Goal: Task Accomplishment & Management: Complete application form

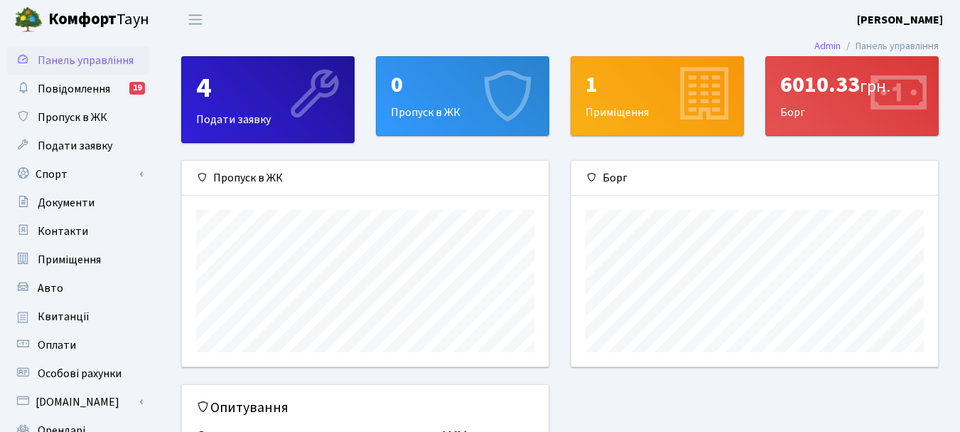
scroll to position [205, 367]
click at [505, 105] on icon at bounding box center [508, 96] width 68 height 68
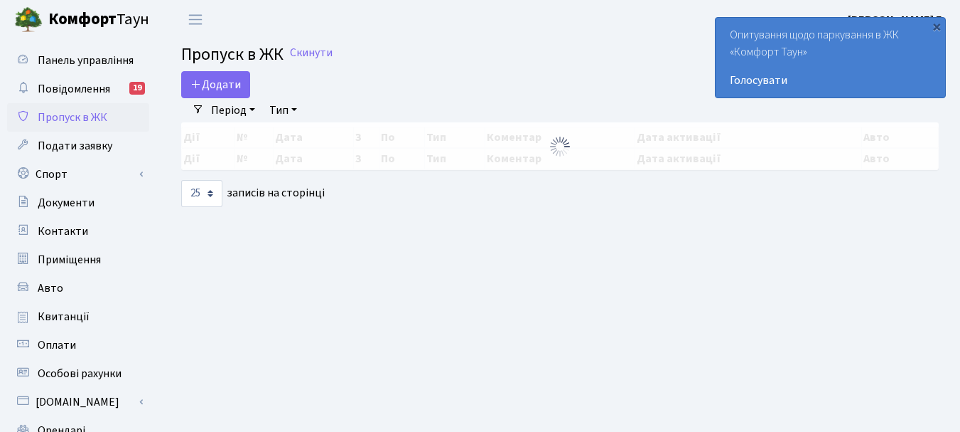
select select "25"
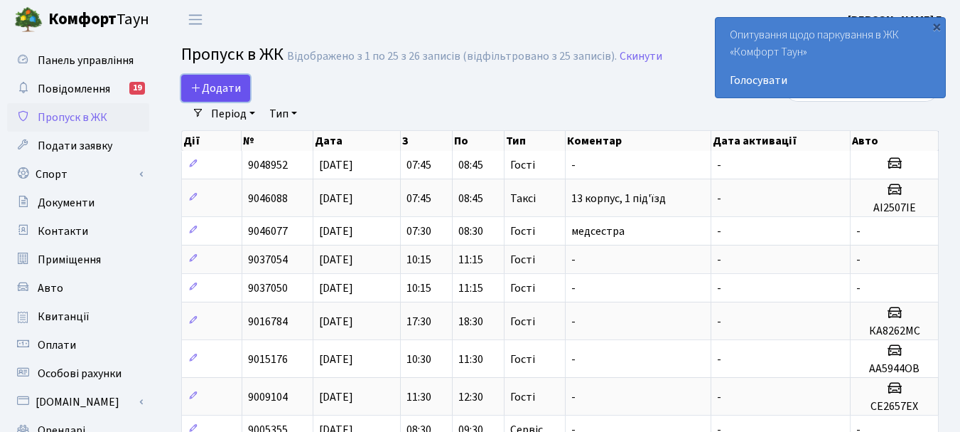
click at [220, 90] on span "Додати" at bounding box center [216, 88] width 50 height 16
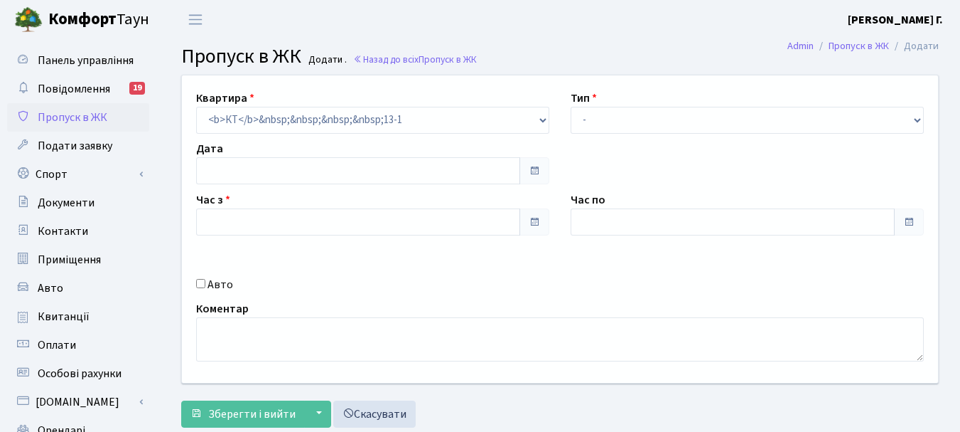
type input "[DATE]"
type input "10:45"
type input "11:45"
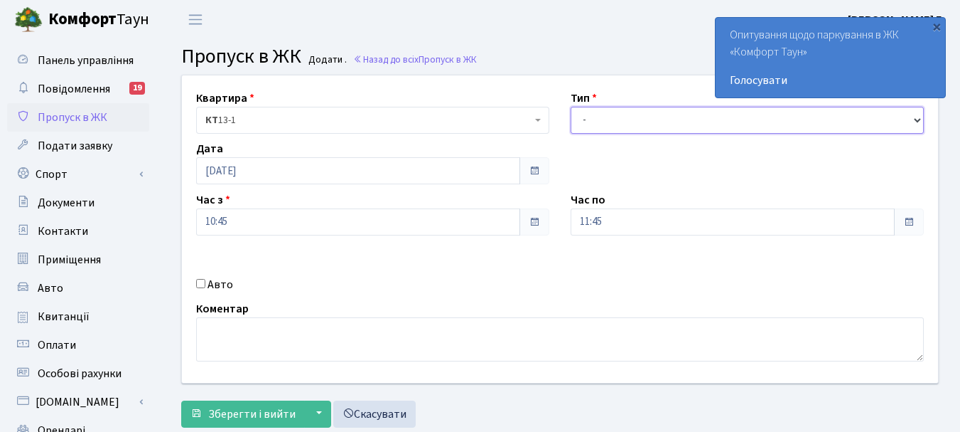
click at [918, 117] on select "- Доставка Таксі Гості Сервіс" at bounding box center [747, 120] width 353 height 27
select select "3"
click at [571, 107] on select "- Доставка Таксі Гості Сервіс" at bounding box center [747, 120] width 353 height 27
click at [203, 284] on input "Авто" at bounding box center [200, 283] width 9 height 9
checkbox input "true"
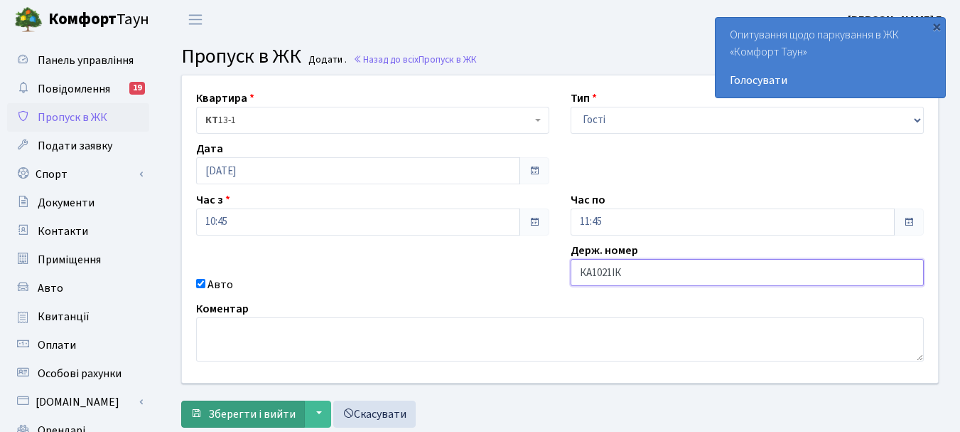
type input "КА1021ІК"
click at [269, 414] on span "Зберегти і вийти" at bounding box center [251, 414] width 87 height 16
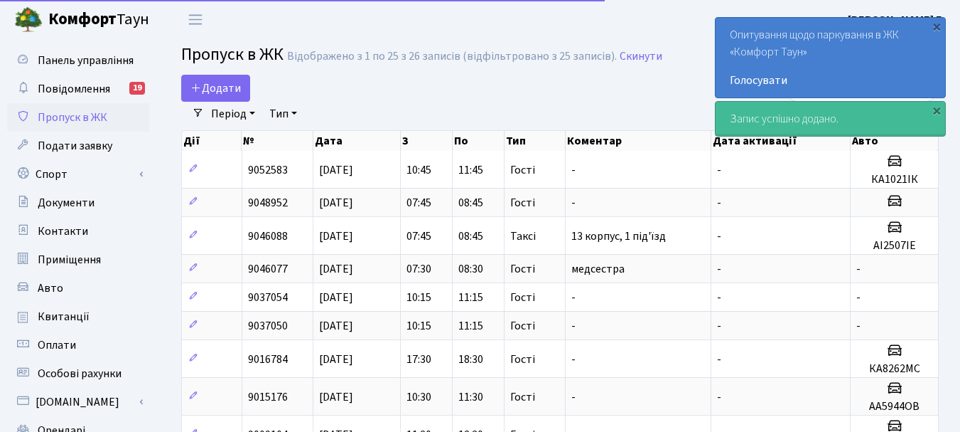
select select "25"
